Goal: Task Accomplishment & Management: Complete application form

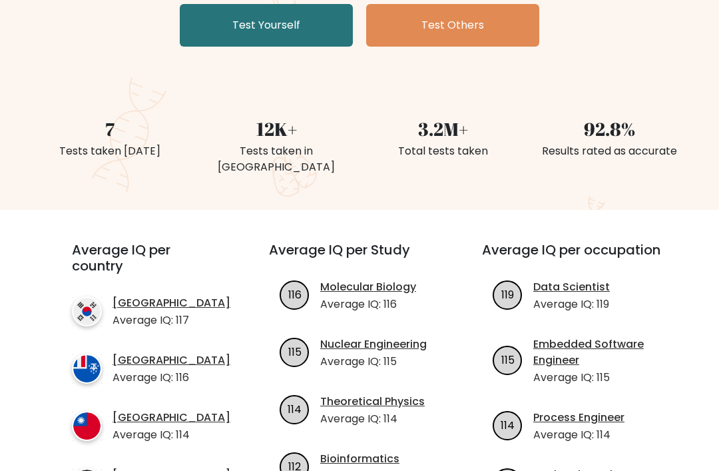
scroll to position [200, 0]
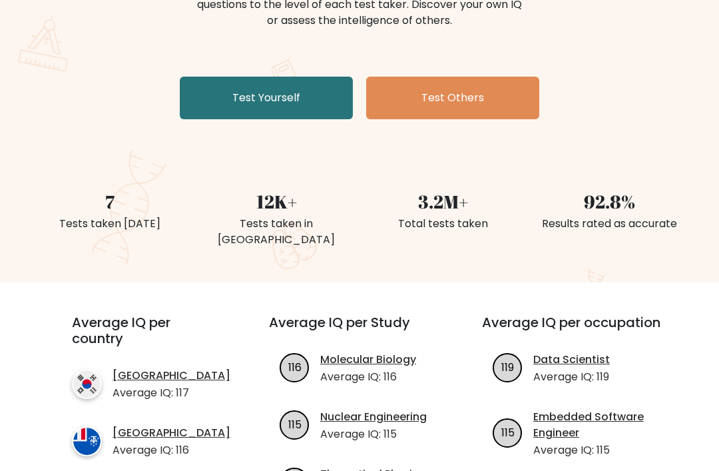
click at [278, 111] on link "Test Yourself" at bounding box center [266, 98] width 173 height 43
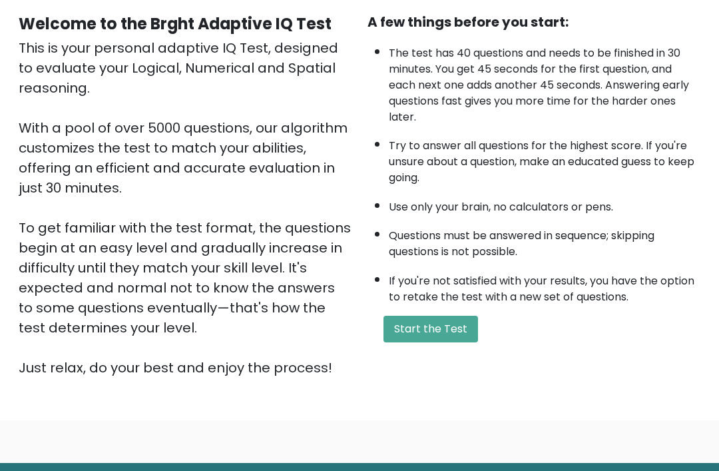
scroll to position [123, 0]
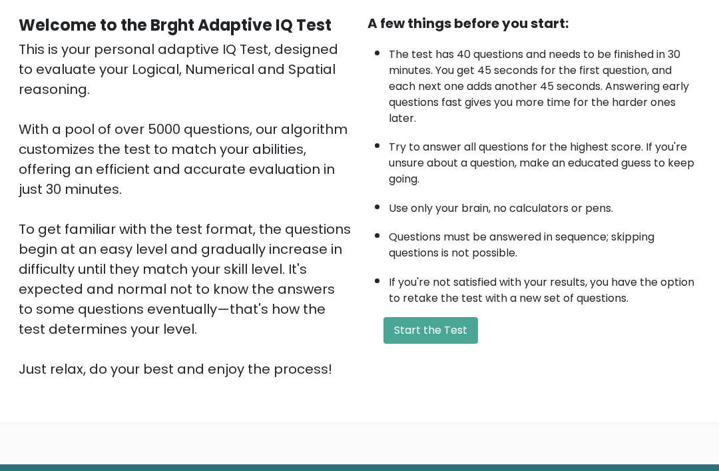
click at [432, 344] on button "Start the Test" at bounding box center [431, 331] width 95 height 27
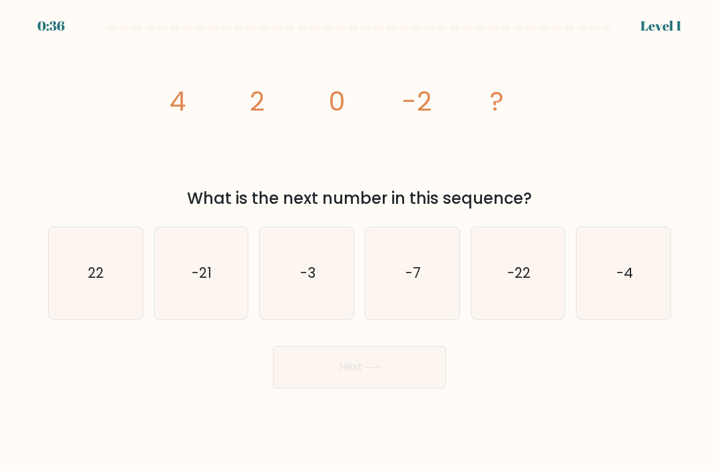
click at [641, 283] on icon "-4" at bounding box center [624, 273] width 92 height 92
click at [360, 242] on input "f. -4" at bounding box center [360, 239] width 1 height 7
radio input "true"
click at [390, 388] on button "Next" at bounding box center [359, 367] width 173 height 43
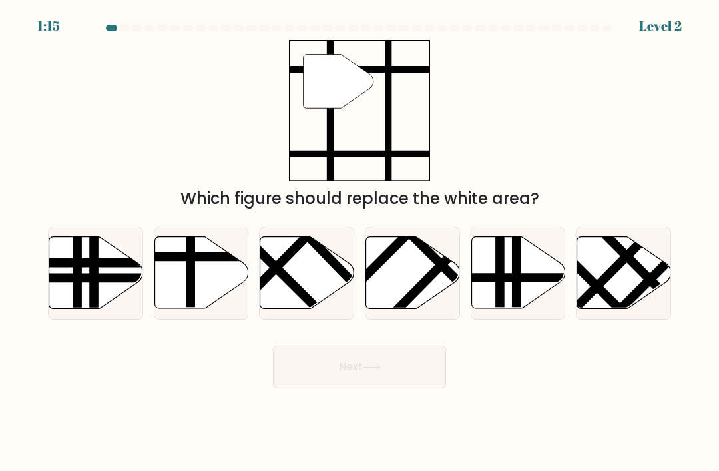
click at [173, 282] on icon at bounding box center [202, 273] width 94 height 72
click at [360, 242] on input "b." at bounding box center [360, 239] width 1 height 7
radio input "true"
click at [329, 388] on button "Next" at bounding box center [359, 367] width 173 height 43
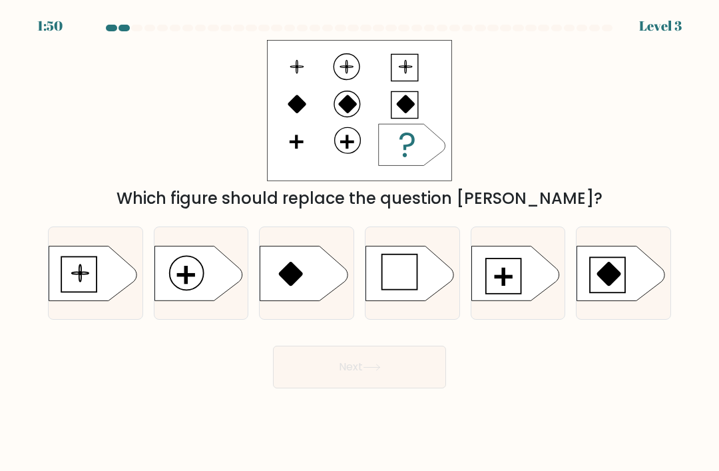
click at [200, 299] on icon at bounding box center [199, 273] width 88 height 55
click at [360, 242] on input "b." at bounding box center [360, 239] width 1 height 7
radio input "true"
click at [488, 279] on icon at bounding box center [516, 273] width 88 height 55
click at [360, 242] on input "e." at bounding box center [360, 239] width 1 height 7
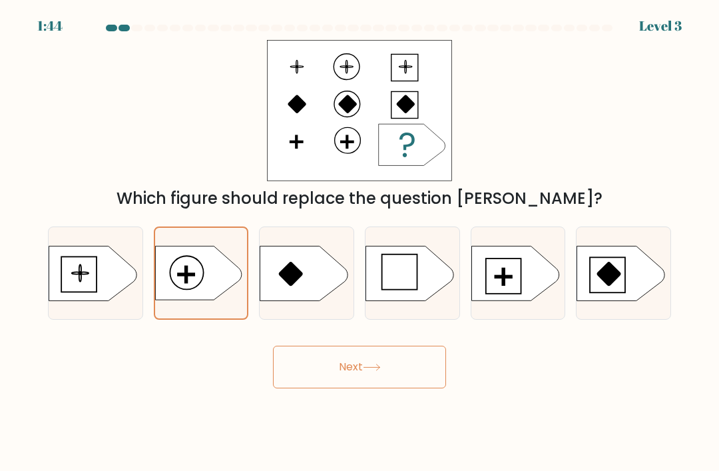
radio input "true"
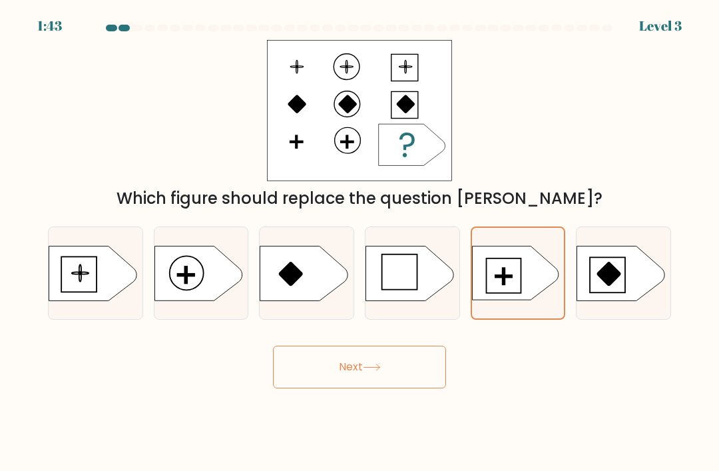
click at [379, 371] on icon at bounding box center [372, 367] width 18 height 7
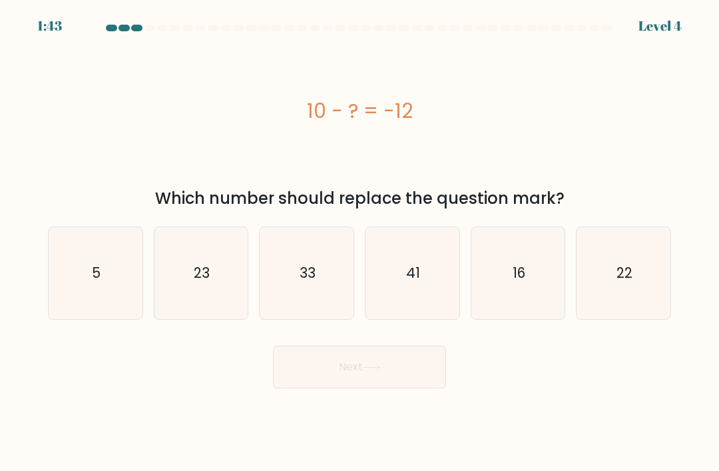
click at [479, 288] on icon "16" at bounding box center [518, 273] width 92 height 92
click at [360, 242] on input "e. 16" at bounding box center [360, 239] width 1 height 7
radio input "true"
click at [381, 371] on icon at bounding box center [372, 367] width 18 height 7
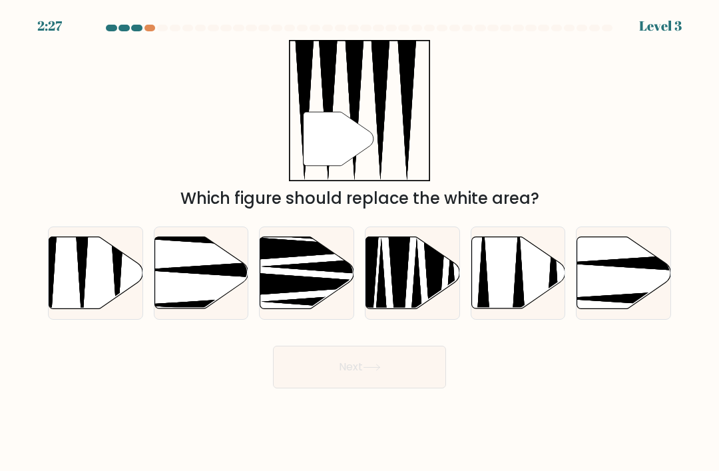
click at [406, 285] on icon at bounding box center [400, 302] width 24 height 169
click at [360, 242] on input "d." at bounding box center [360, 239] width 1 height 7
radio input "true"
click at [386, 370] on button "Next" at bounding box center [359, 367] width 173 height 43
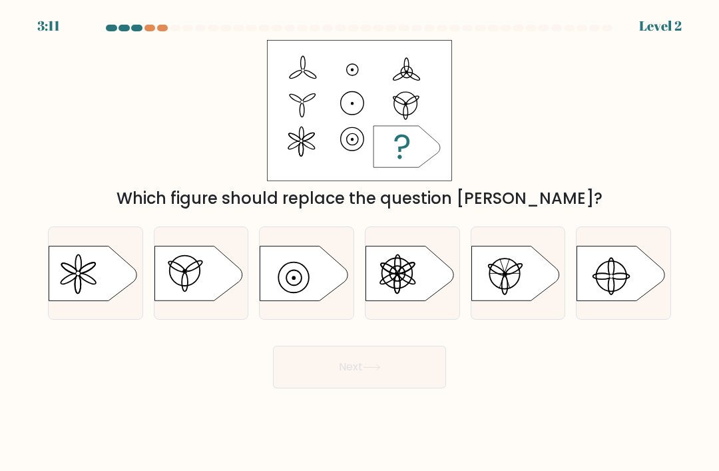
click at [412, 282] on circle at bounding box center [397, 273] width 31 height 31
click at [360, 242] on input "d." at bounding box center [360, 239] width 1 height 7
radio input "true"
click at [385, 360] on button "Next" at bounding box center [359, 367] width 173 height 43
click at [432, 294] on icon at bounding box center [409, 273] width 87 height 54
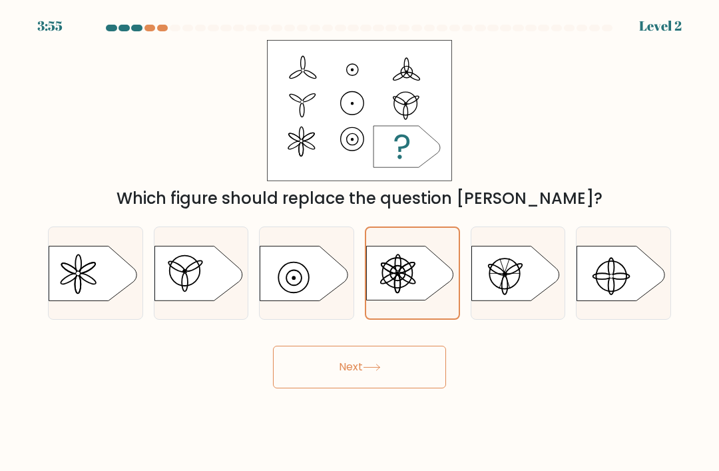
click at [360, 242] on input "d." at bounding box center [360, 239] width 1 height 7
click at [362, 370] on button "Next" at bounding box center [359, 367] width 173 height 43
click at [358, 388] on button "Next" at bounding box center [359, 367] width 173 height 43
click at [354, 388] on button "Next" at bounding box center [359, 367] width 173 height 43
click at [436, 290] on icon at bounding box center [409, 273] width 87 height 54
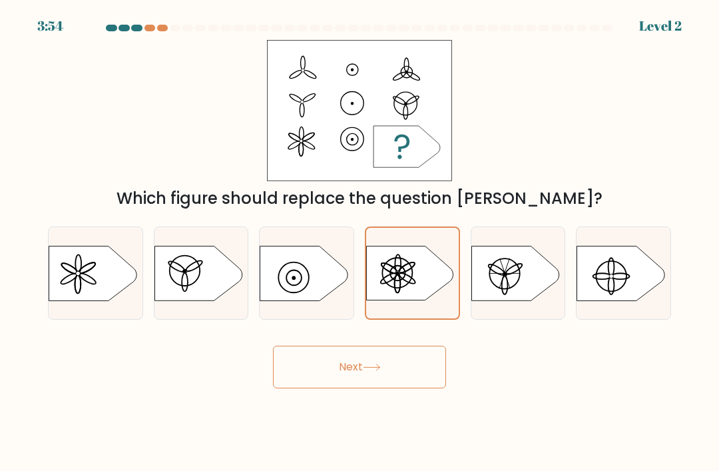
click at [360, 242] on input "d." at bounding box center [360, 239] width 1 height 7
click at [352, 388] on button "Next" at bounding box center [359, 367] width 173 height 43
click at [436, 296] on icon at bounding box center [409, 273] width 87 height 54
click at [360, 242] on input "d." at bounding box center [360, 239] width 1 height 7
click at [350, 385] on button "Next" at bounding box center [359, 367] width 173 height 43
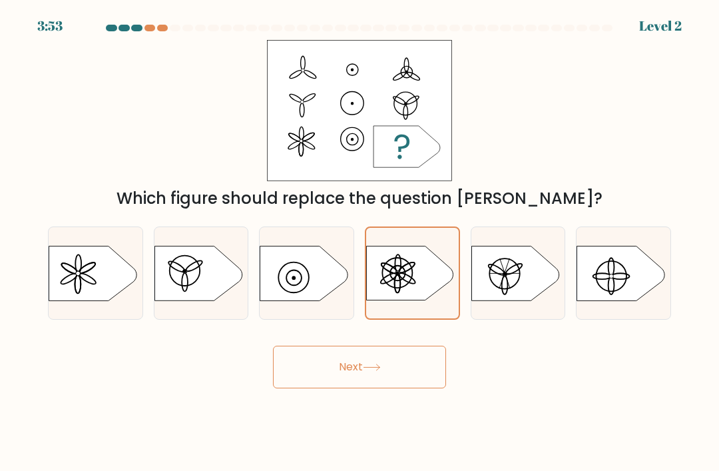
click at [349, 385] on button "Next" at bounding box center [359, 367] width 173 height 43
click at [346, 388] on button "Next" at bounding box center [359, 367] width 173 height 43
click at [352, 387] on button "Next" at bounding box center [359, 367] width 173 height 43
click at [62, 290] on icon at bounding box center [93, 273] width 88 height 55
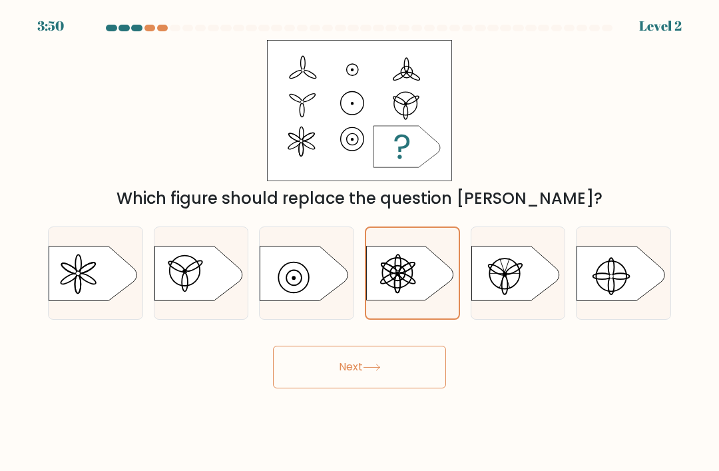
click at [360, 242] on input "a." at bounding box center [360, 239] width 1 height 7
radio input "true"
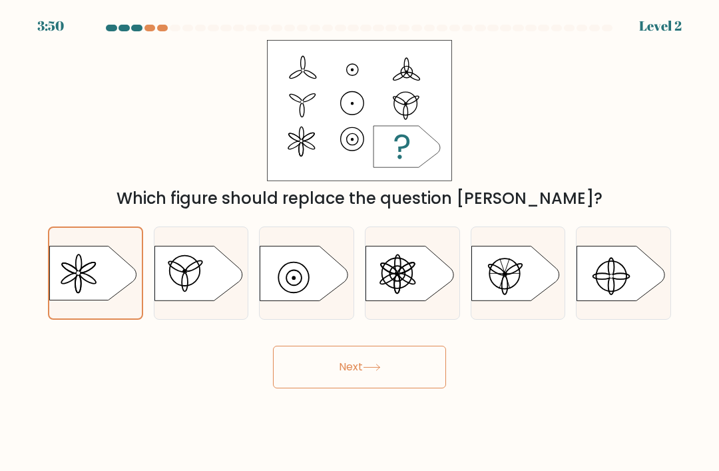
click at [399, 385] on button "Next" at bounding box center [359, 367] width 173 height 43
click at [381, 371] on icon at bounding box center [372, 367] width 18 height 7
click at [378, 372] on button "Next" at bounding box center [359, 367] width 173 height 43
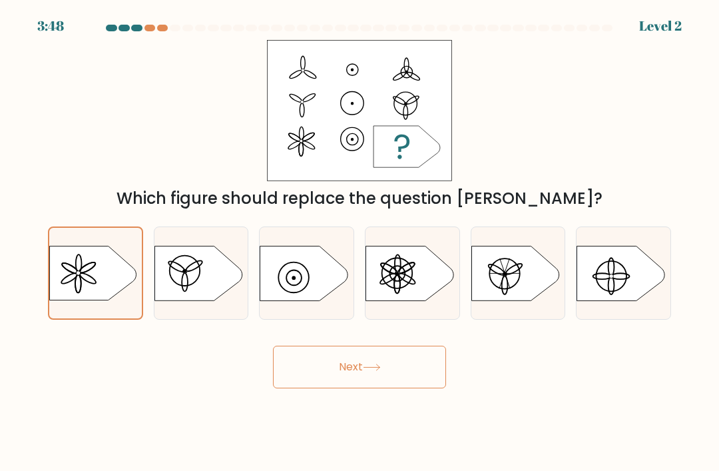
click at [376, 366] on button "Next" at bounding box center [359, 367] width 173 height 43
click at [385, 358] on button "Next" at bounding box center [359, 367] width 173 height 43
click at [406, 292] on icon at bounding box center [410, 273] width 88 height 55
click at [360, 242] on input "d." at bounding box center [360, 239] width 1 height 7
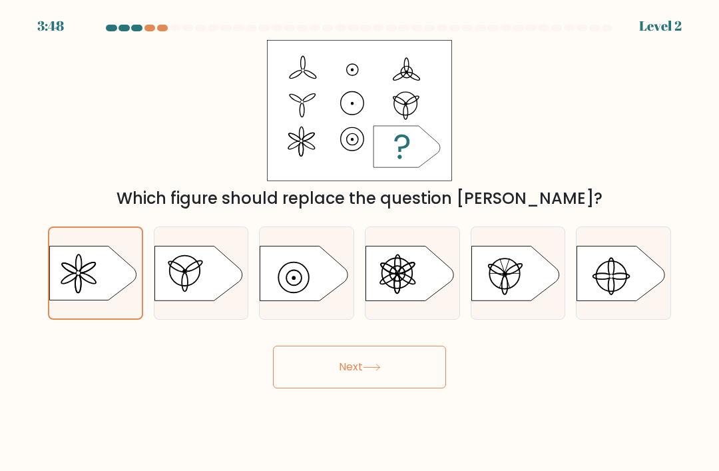
radio input "true"
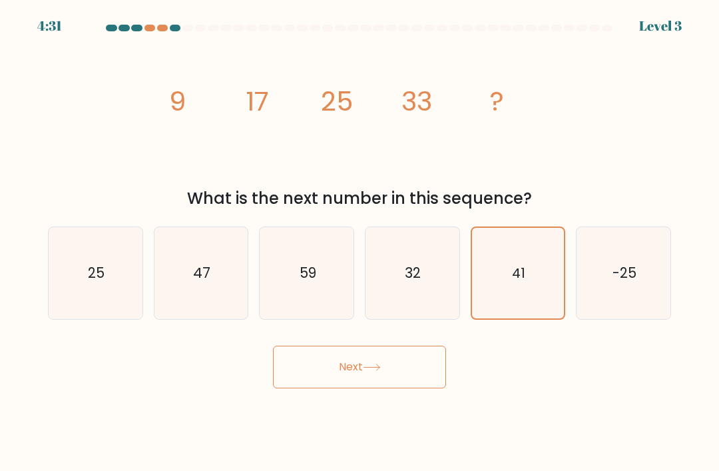
click at [361, 374] on button "Next" at bounding box center [359, 367] width 173 height 43
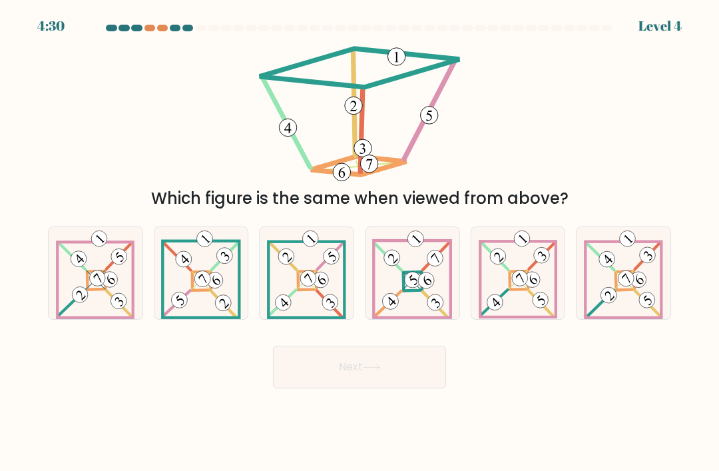
click at [430, 308] on icon at bounding box center [412, 273] width 80 height 92
click at [360, 242] on input "d." at bounding box center [360, 239] width 1 height 7
radio input "true"
click at [398, 388] on button "Next" at bounding box center [359, 367] width 173 height 43
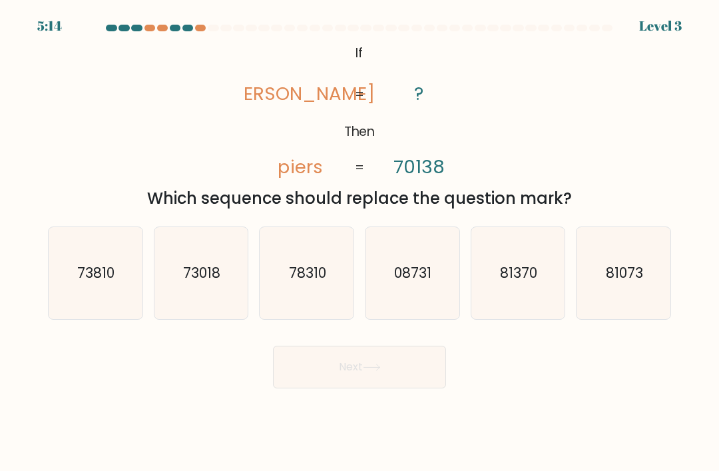
click at [444, 291] on icon "08731" at bounding box center [412, 273] width 92 height 92
click at [360, 242] on input "d. 08731" at bounding box center [360, 239] width 1 height 7
radio input "true"
click at [403, 387] on button "Next" at bounding box center [359, 367] width 173 height 43
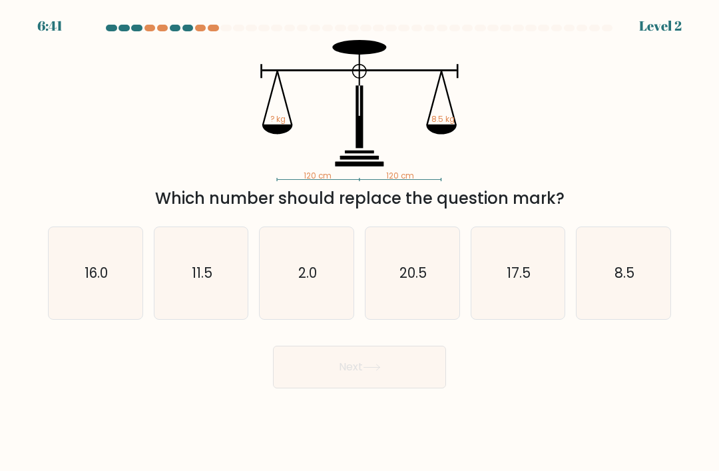
click at [424, 307] on icon "20.5" at bounding box center [412, 273] width 92 height 92
click at [360, 242] on input "d. 20.5" at bounding box center [360, 239] width 1 height 7
radio input "true"
click at [402, 382] on button "Next" at bounding box center [359, 367] width 173 height 43
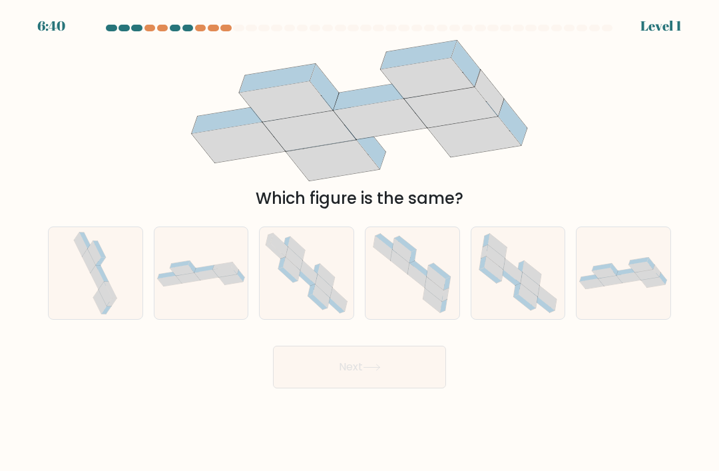
click at [425, 288] on icon at bounding box center [417, 275] width 19 height 25
click at [360, 242] on input "d." at bounding box center [360, 239] width 1 height 7
radio input "true"
click at [396, 379] on button "Next" at bounding box center [359, 367] width 173 height 43
click at [402, 388] on button "Next" at bounding box center [359, 367] width 173 height 43
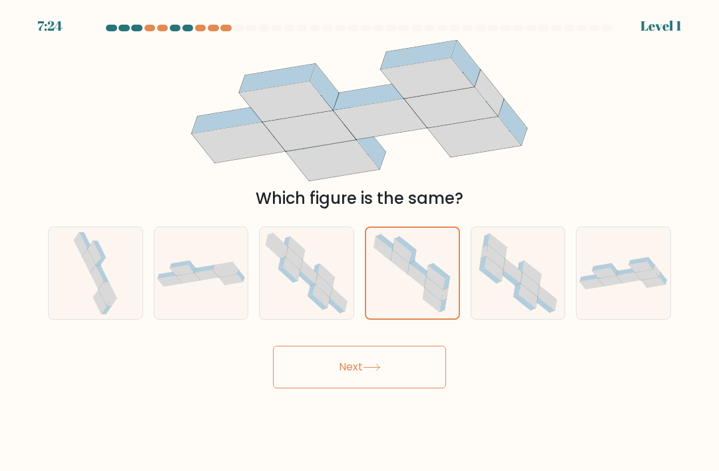
click at [393, 377] on button "Next" at bounding box center [359, 367] width 173 height 43
click at [382, 388] on button "Next" at bounding box center [359, 367] width 173 height 43
click at [371, 371] on icon at bounding box center [372, 367] width 18 height 7
click at [354, 384] on button "Next" at bounding box center [359, 367] width 173 height 43
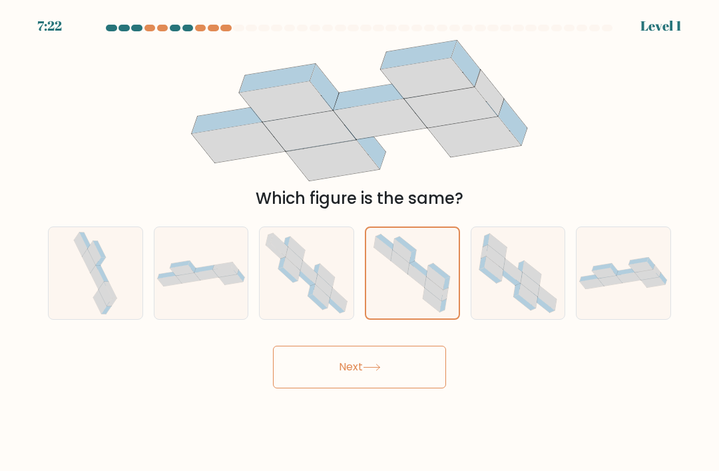
click at [354, 384] on button "Next" at bounding box center [359, 367] width 173 height 43
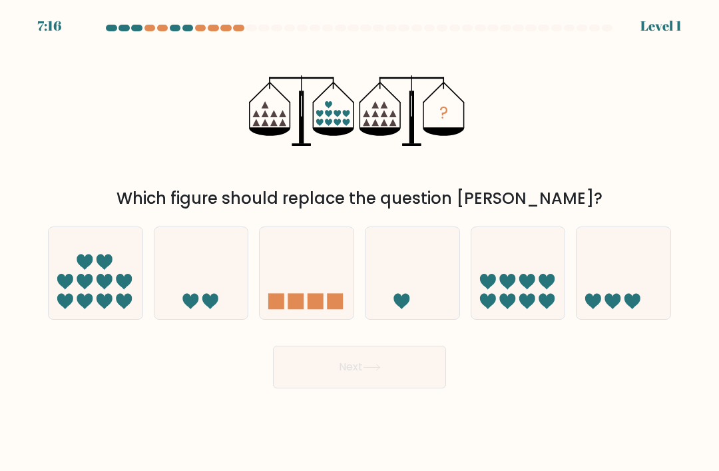
click at [136, 296] on icon at bounding box center [96, 273] width 94 height 78
click at [360, 242] on input "a." at bounding box center [360, 239] width 1 height 7
radio input "true"
click at [340, 373] on button "Next" at bounding box center [359, 367] width 173 height 43
